Goal: Information Seeking & Learning: Find specific fact

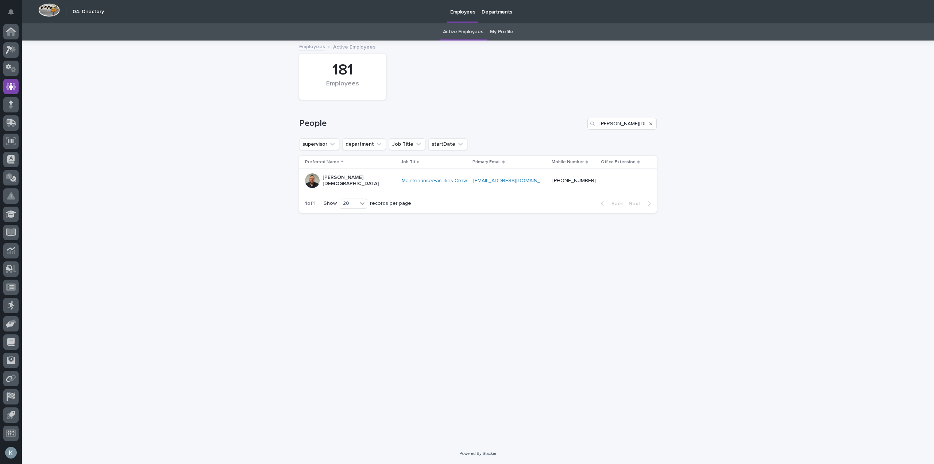
click at [651, 125] on icon "Search" at bounding box center [650, 123] width 3 height 4
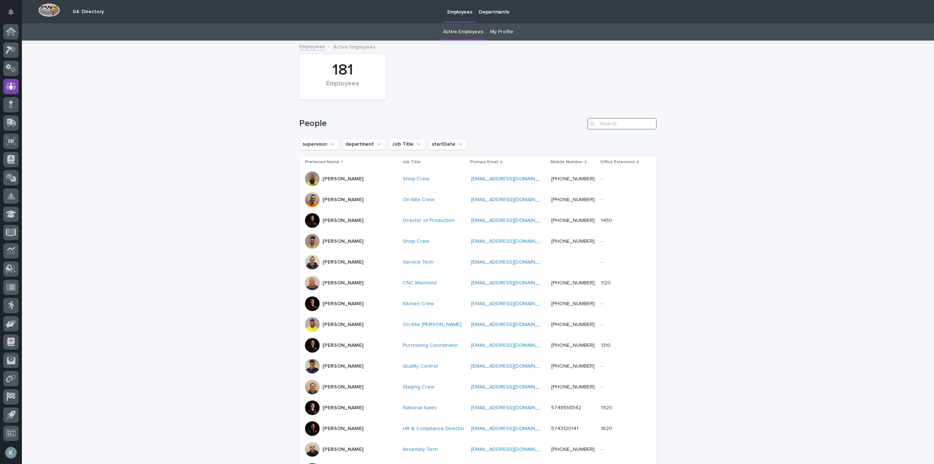
click at [653, 123] on input "Search" at bounding box center [621, 124] width 69 height 12
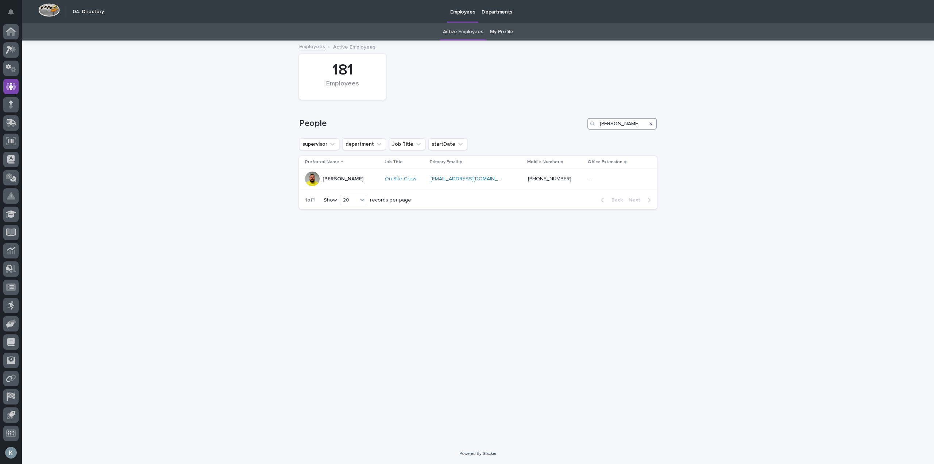
click at [607, 125] on input "[PERSON_NAME]" at bounding box center [621, 124] width 69 height 12
click at [612, 125] on input "teddy" at bounding box center [621, 124] width 69 height 12
click at [629, 126] on input "collin dal" at bounding box center [621, 124] width 69 height 12
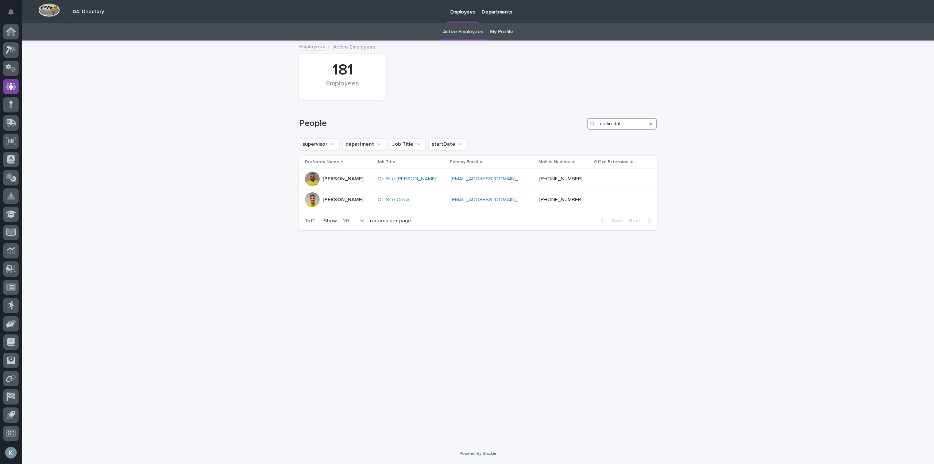
click at [629, 126] on input "collin dal" at bounding box center [621, 124] width 69 height 12
click at [629, 125] on input "collin dal" at bounding box center [621, 124] width 69 height 12
click at [631, 121] on input "[PERSON_NAME]" at bounding box center [621, 124] width 69 height 12
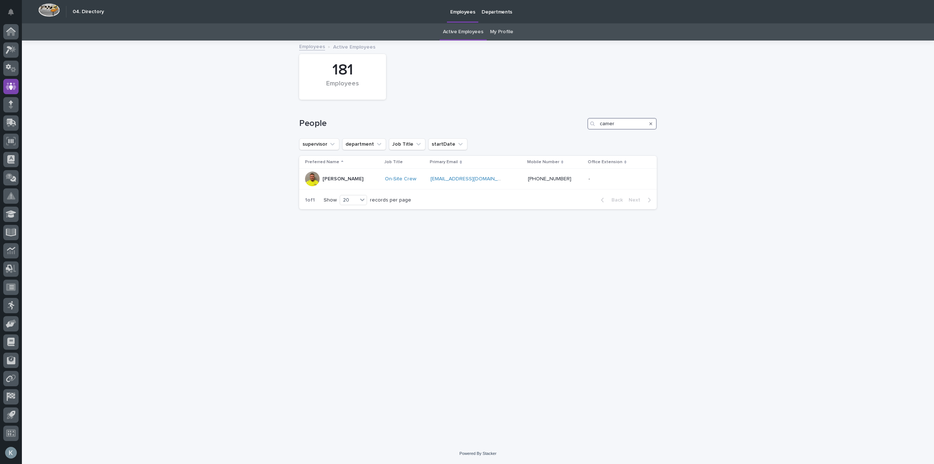
click at [622, 121] on input "camer" at bounding box center [621, 124] width 69 height 12
click at [629, 122] on input "[PERSON_NAME]" at bounding box center [621, 124] width 69 height 12
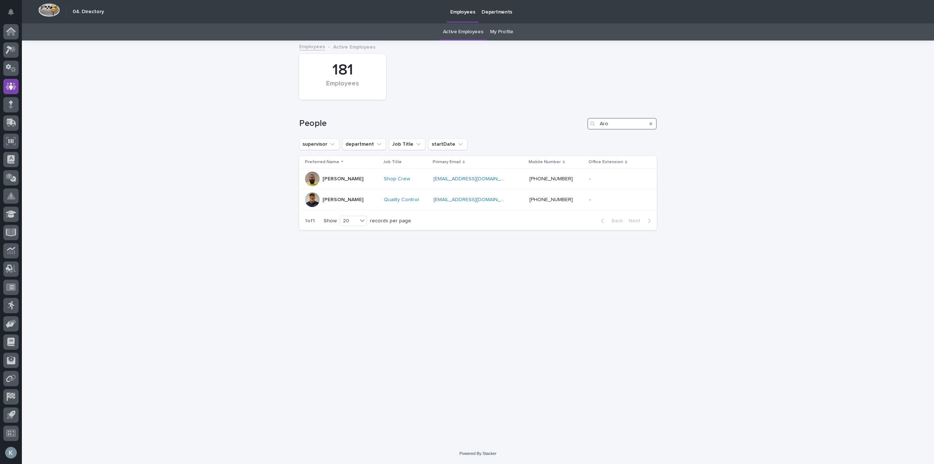
click at [626, 123] on input "Aro" at bounding box center [621, 124] width 69 height 12
click at [616, 123] on input "[PERSON_NAME]" at bounding box center [621, 124] width 69 height 12
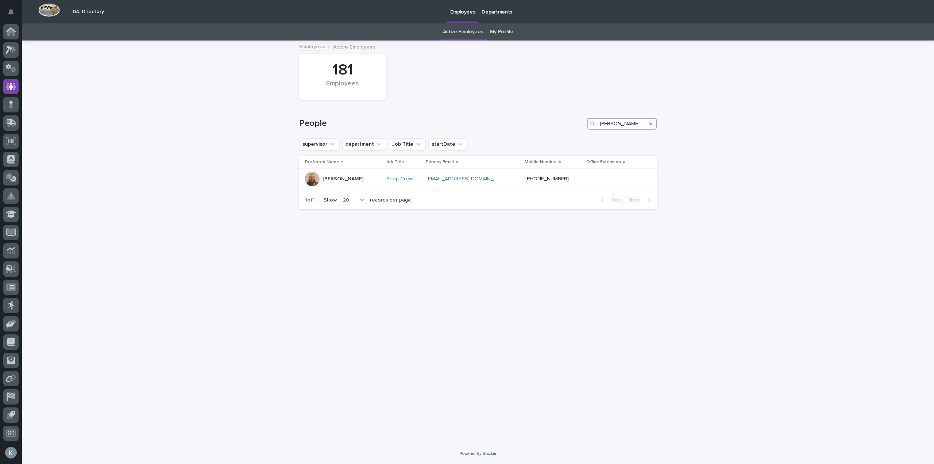
click at [624, 122] on input "[PERSON_NAME]" at bounding box center [621, 124] width 69 height 12
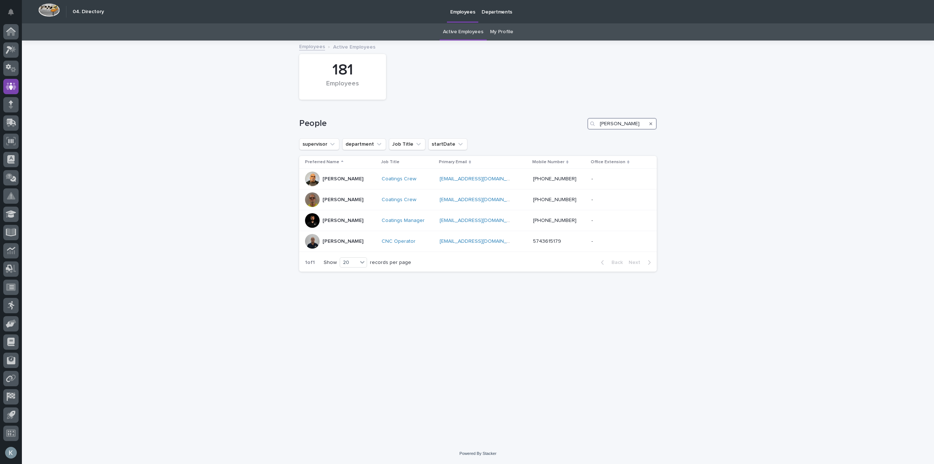
click at [625, 123] on input "[PERSON_NAME]" at bounding box center [621, 124] width 69 height 12
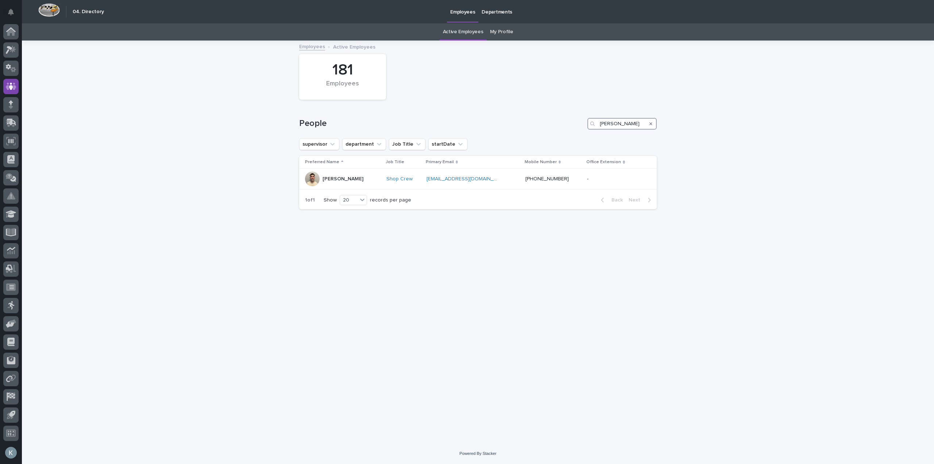
click at [635, 125] on input "[PERSON_NAME]" at bounding box center [621, 124] width 69 height 12
type input "[PERSON_NAME]"
click at [650, 123] on icon "Search" at bounding box center [650, 123] width 3 height 3
